Goal: Transaction & Acquisition: Purchase product/service

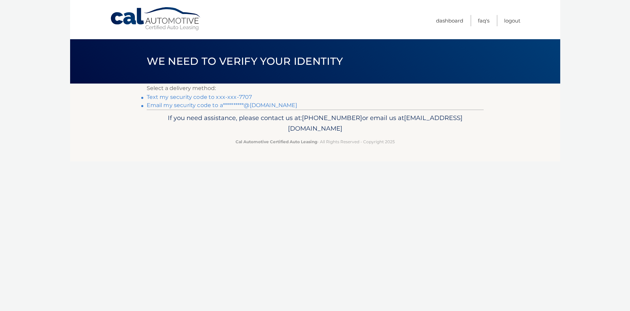
click at [190, 96] on link "Text my security code to xxx-xxx-7707" at bounding box center [200, 97] width 106 height 6
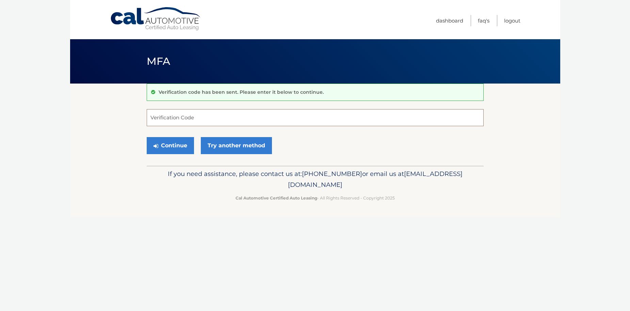
click at [159, 120] on input "Verification Code" at bounding box center [315, 117] width 337 height 17
paste input "471033"
type input "471033"
click at [172, 142] on button "Continue" at bounding box center [170, 145] width 47 height 17
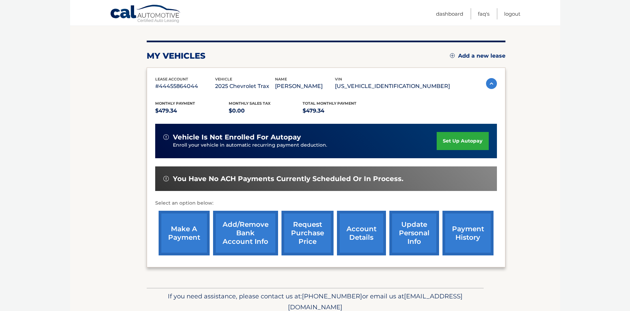
scroll to position [75, 0]
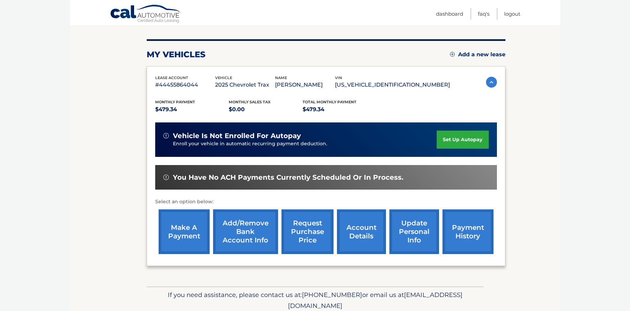
click at [187, 234] on link "make a payment" at bounding box center [184, 231] width 51 height 45
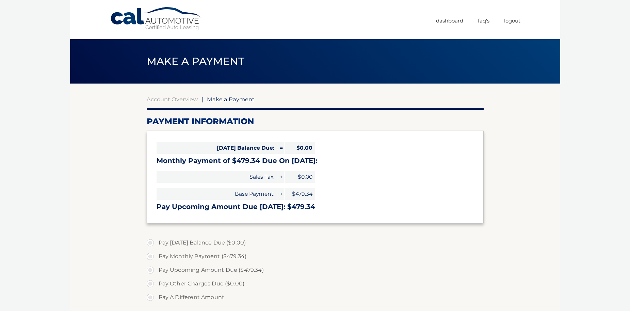
select select "OGU0NjNiNzAtNGM1My00ZjRkLWEzYTUtNjgxYjExNTFkYzJh"
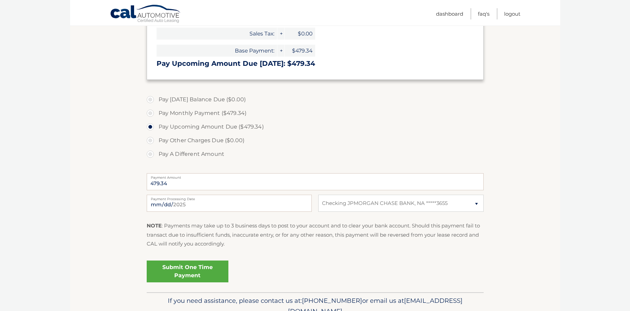
scroll to position [176, 0]
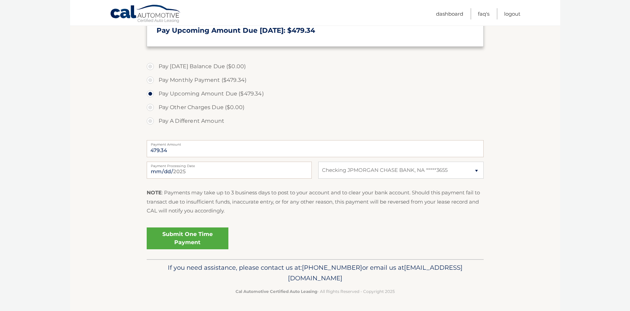
click at [169, 242] on link "Submit One Time Payment" at bounding box center [188, 238] width 82 height 22
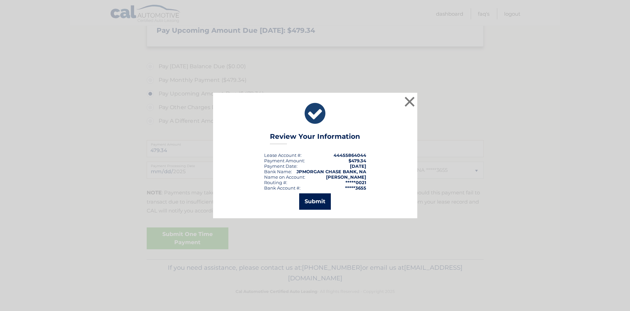
click at [311, 204] on button "Submit" at bounding box center [315, 201] width 32 height 16
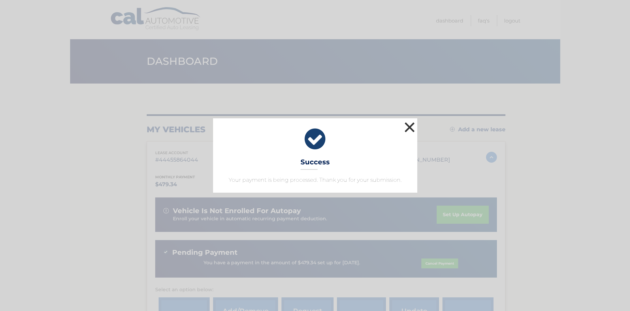
click at [410, 125] on button "×" at bounding box center [410, 127] width 14 height 14
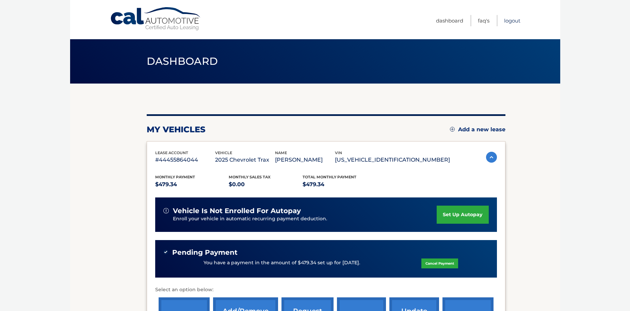
click at [508, 19] on link "Logout" at bounding box center [512, 20] width 16 height 11
